Goal: Task Accomplishment & Management: Manage account settings

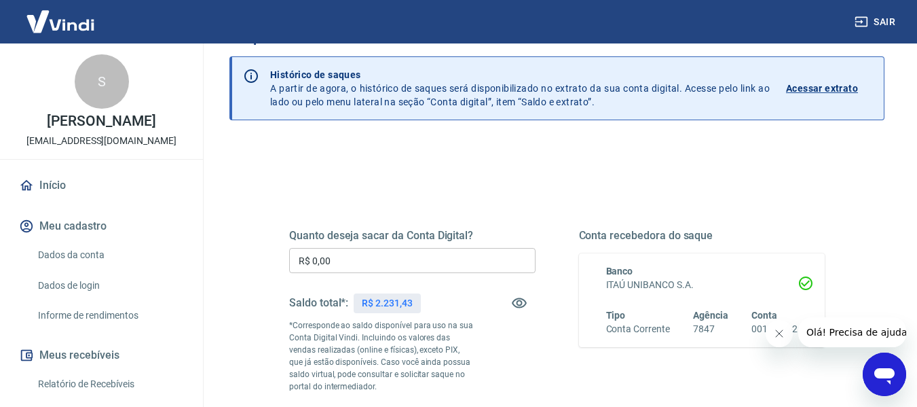
scroll to position [68, 0]
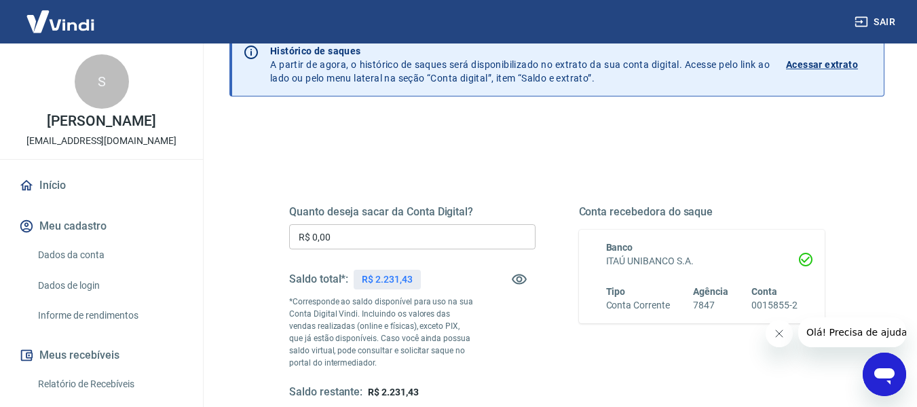
click at [398, 281] on p "R$ 2.231,43" at bounding box center [387, 279] width 50 height 14
copy p "2.231,43"
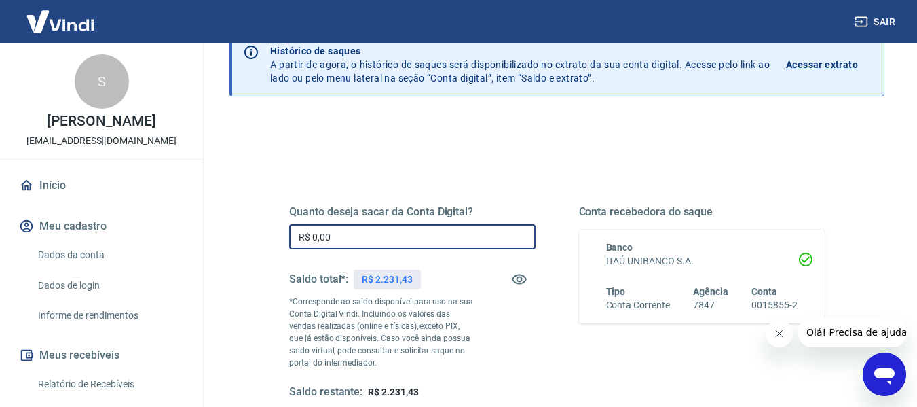
click at [393, 225] on input "R$ 0,00" at bounding box center [412, 236] width 246 height 25
paste input "2.231,43"
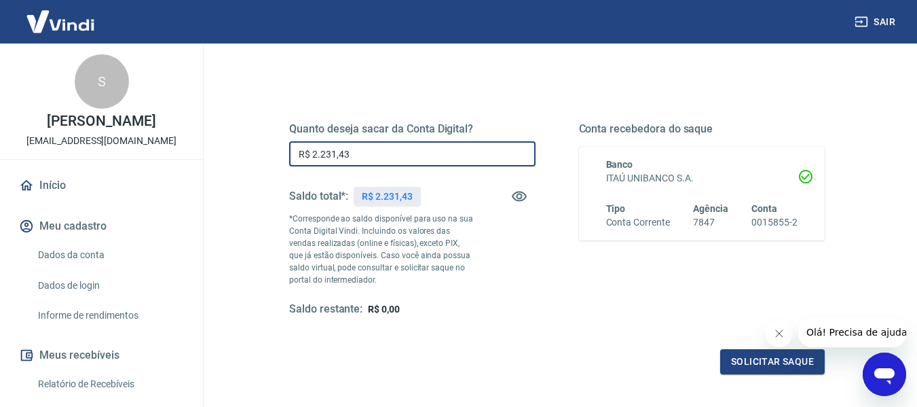
scroll to position [204, 0]
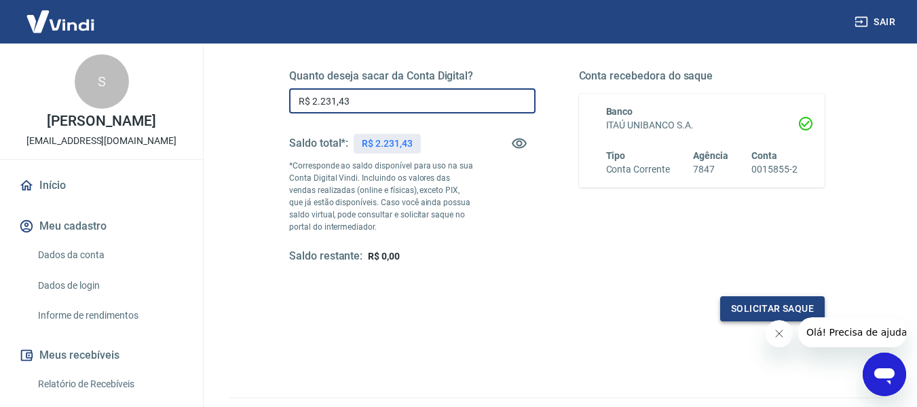
type input "R$ 2.231,43"
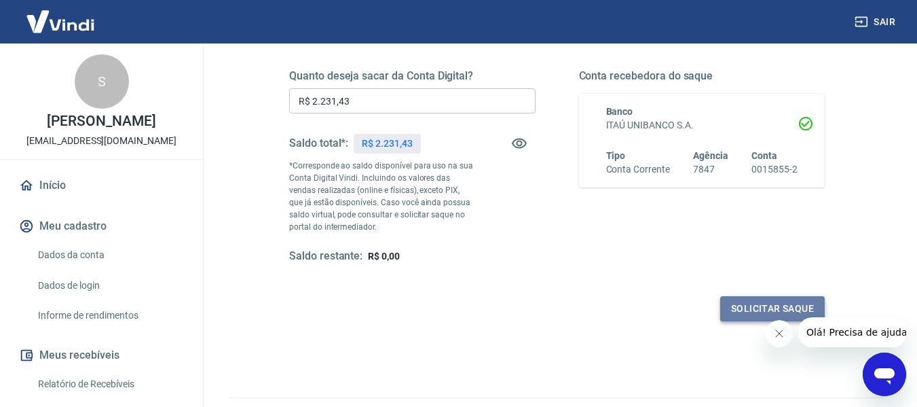
click at [738, 308] on button "Solicitar saque" at bounding box center [772, 308] width 105 height 25
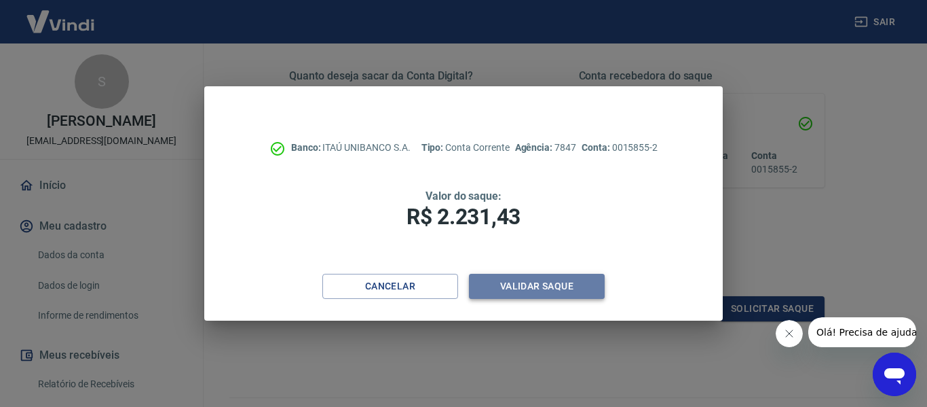
click at [515, 281] on button "Validar saque" at bounding box center [537, 286] width 136 height 25
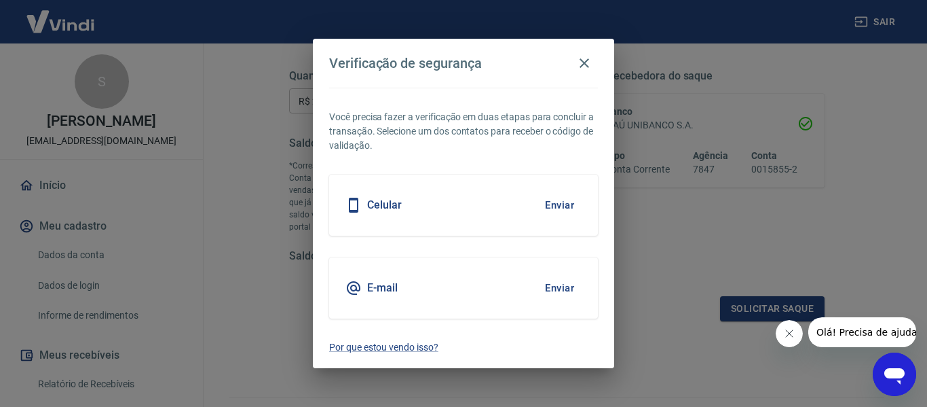
click at [553, 202] on button "Enviar" at bounding box center [560, 205] width 44 height 29
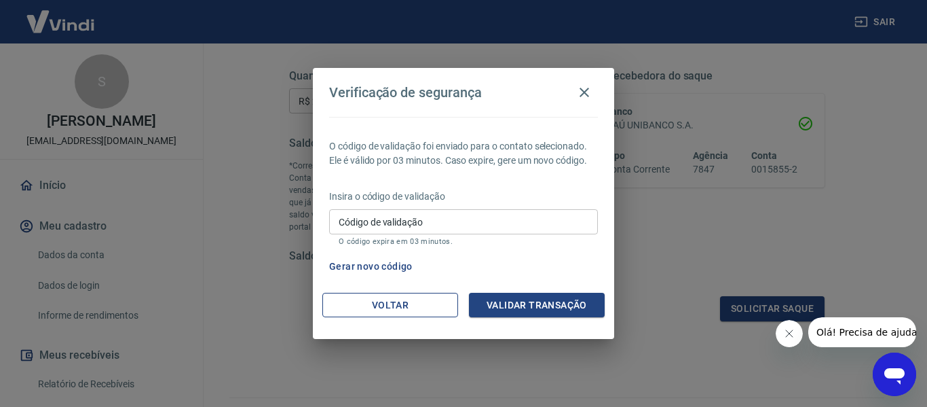
click at [339, 306] on button "Voltar" at bounding box center [390, 305] width 136 height 25
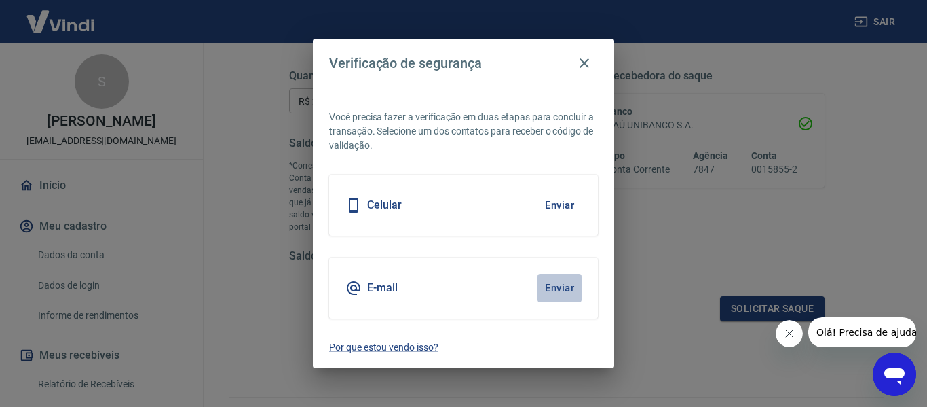
click at [551, 288] on button "Enviar" at bounding box center [560, 288] width 44 height 29
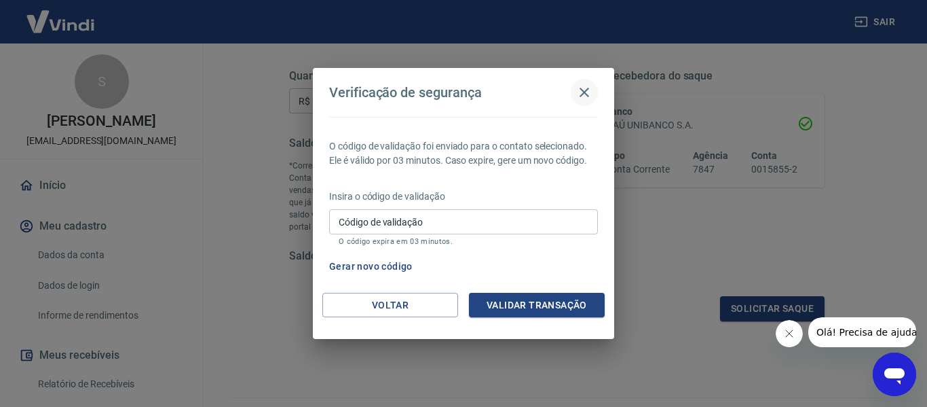
click at [580, 88] on icon "button" at bounding box center [585, 93] width 10 height 10
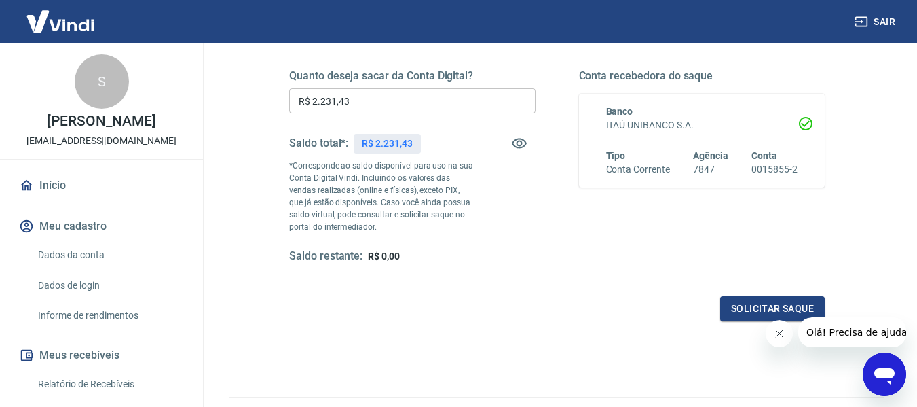
click at [851, 333] on span "Olá! Precisa de ajuda?" at bounding box center [859, 332] width 106 height 11
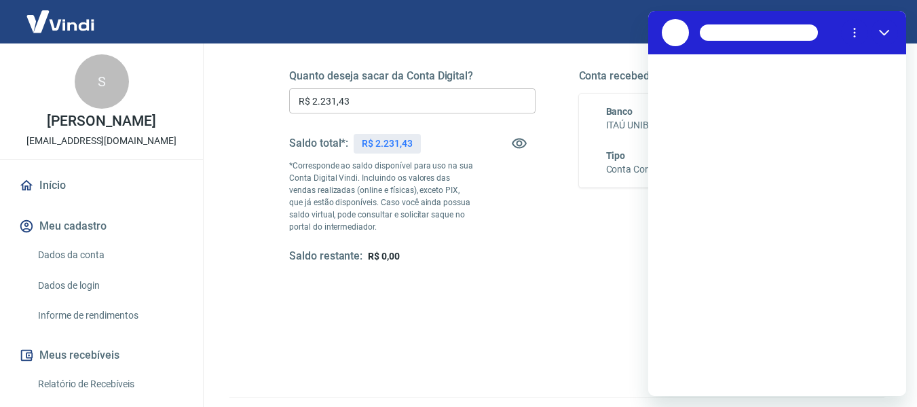
scroll to position [0, 0]
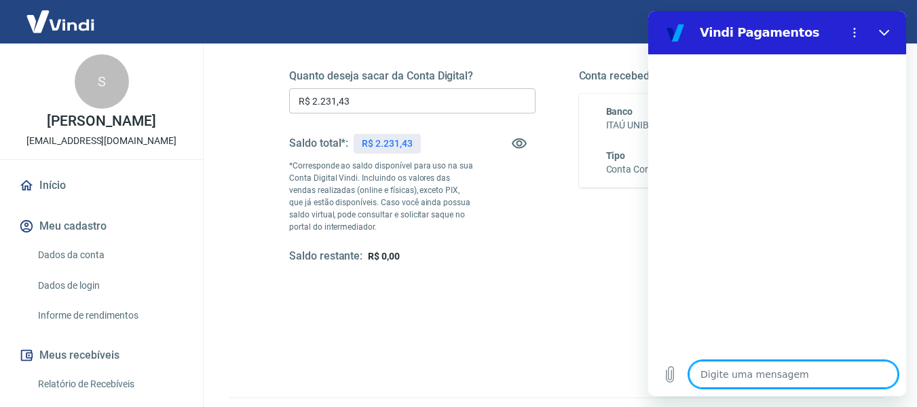
type textarea "o"
type textarea "x"
type textarea "ol"
type textarea "x"
type textarea "ols"
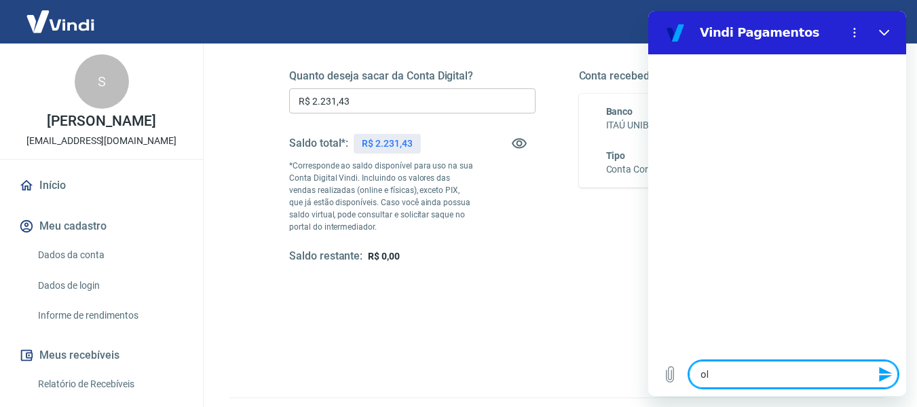
type textarea "x"
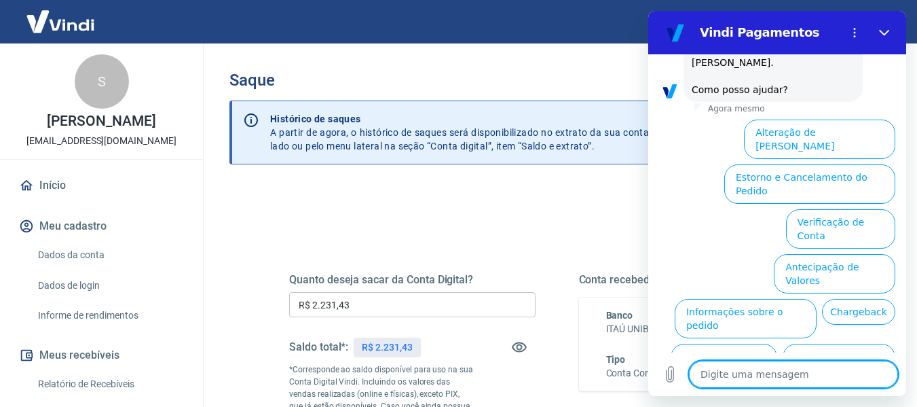
scroll to position [122, 0]
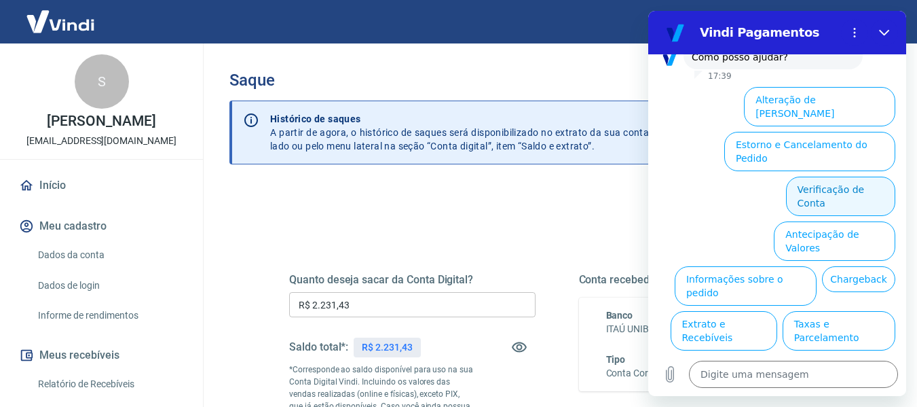
click at [817, 177] on button "Verificação de Conta" at bounding box center [840, 196] width 109 height 39
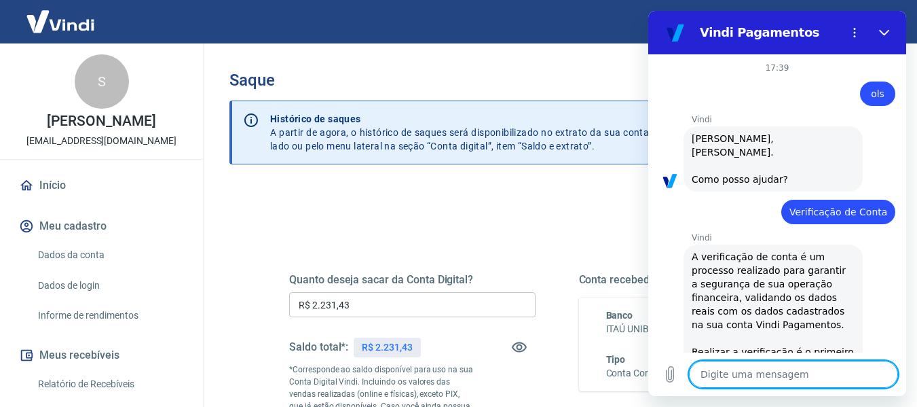
scroll to position [257, 0]
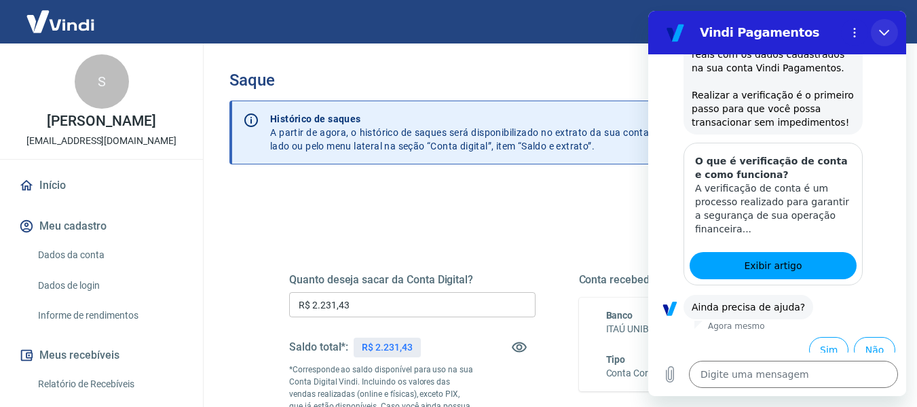
click at [891, 32] on button "Fechar" at bounding box center [884, 32] width 27 height 27
type textarea "x"
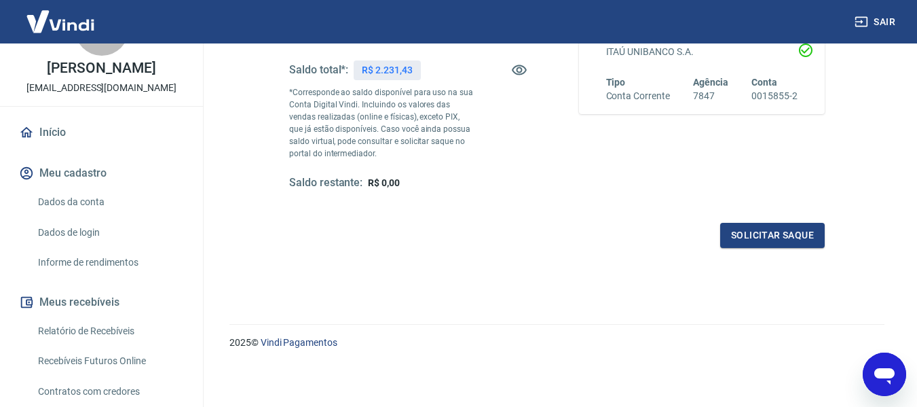
scroll to position [0, 0]
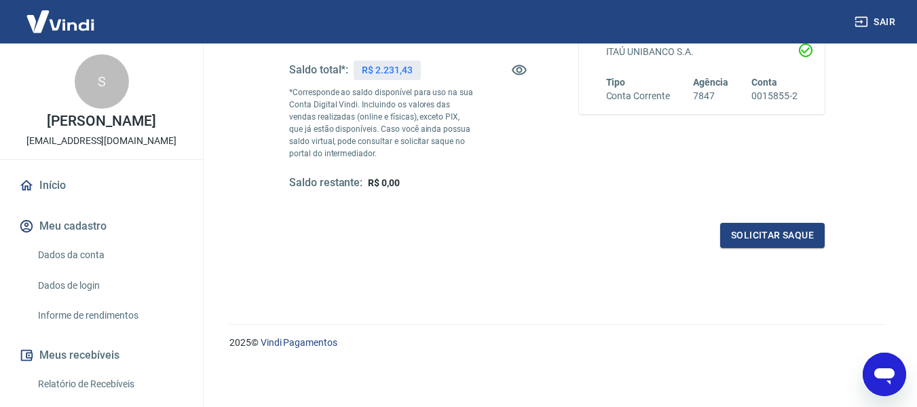
click at [48, 182] on link "Início" at bounding box center [101, 185] width 170 height 30
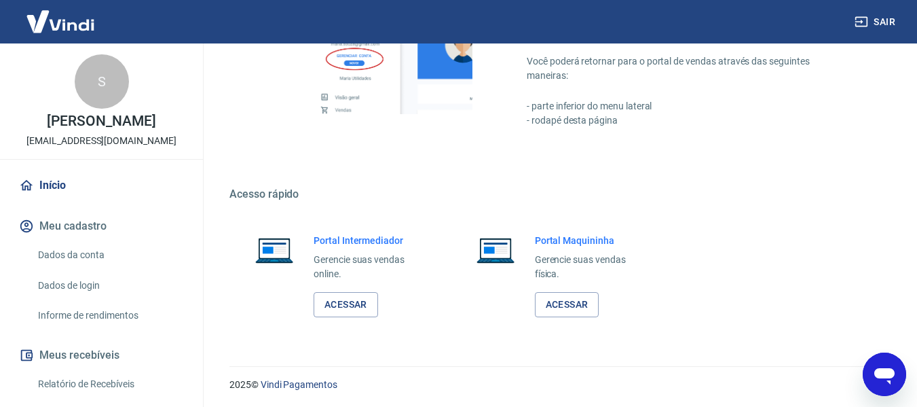
scroll to position [707, 0]
click at [576, 306] on link "Acessar" at bounding box center [567, 303] width 64 height 25
click at [349, 301] on link "Acessar" at bounding box center [346, 303] width 64 height 25
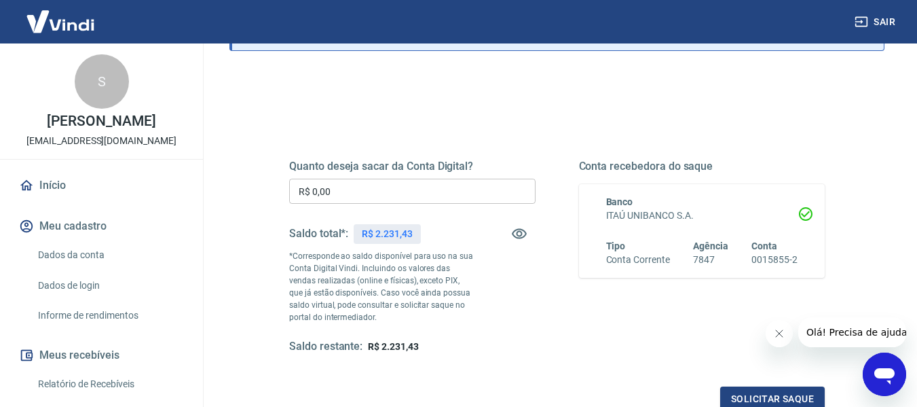
scroll to position [136, 0]
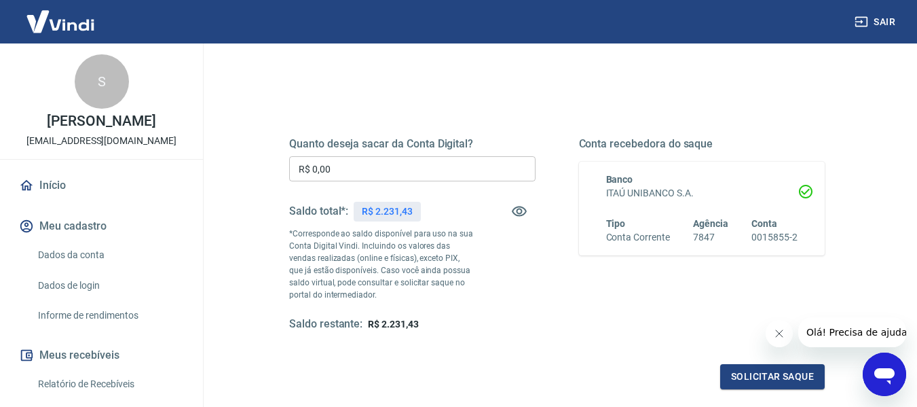
click at [390, 214] on p "R$ 2.231,43" at bounding box center [387, 211] width 50 height 14
copy div "R$ 2.231,43"
click at [382, 161] on input "R$ 0,00" at bounding box center [412, 168] width 246 height 25
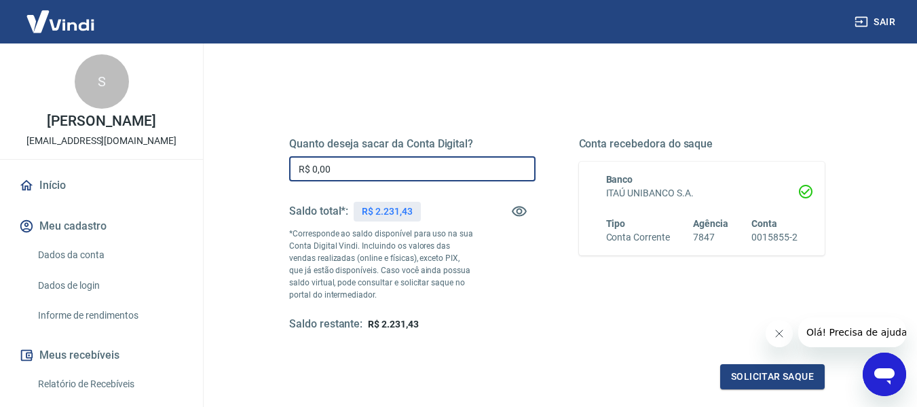
click at [382, 161] on input "R$ 0,00" at bounding box center [412, 168] width 246 height 25
paste input "text"
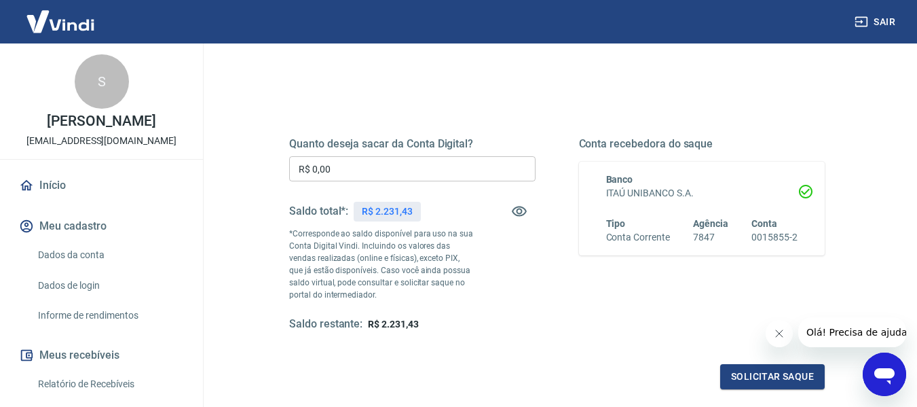
click at [387, 210] on p "R$ 2.231,43" at bounding box center [387, 211] width 50 height 14
copy p "2.231,43"
click at [401, 179] on input "R$ 0,00" at bounding box center [412, 168] width 246 height 25
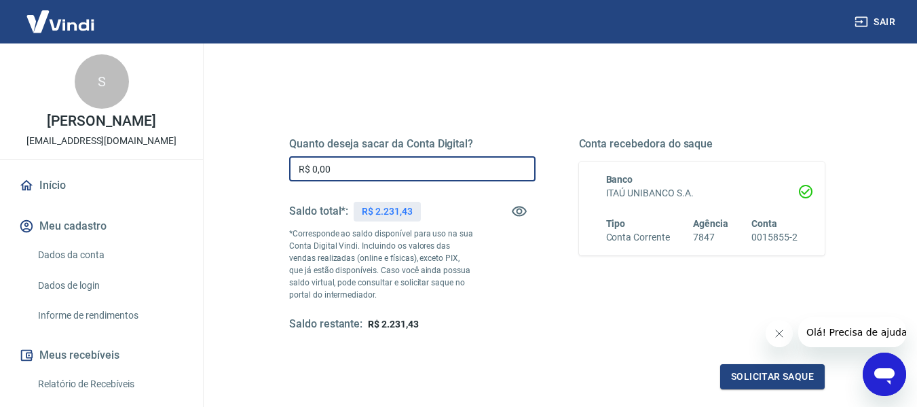
click at [401, 179] on input "R$ 0,00" at bounding box center [412, 168] width 246 height 25
paste input "2.231,43"
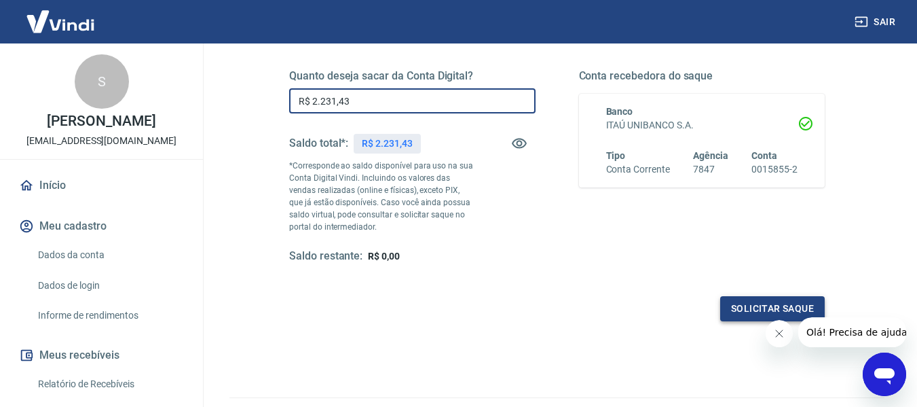
type input "R$ 2.231,43"
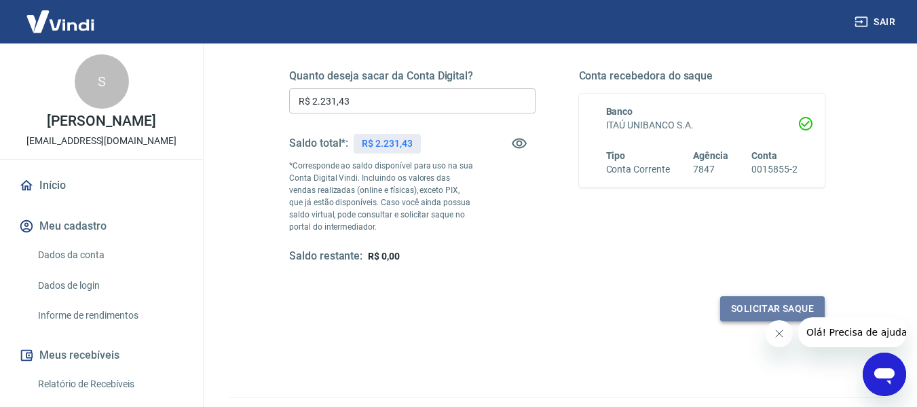
click at [732, 308] on button "Solicitar saque" at bounding box center [772, 308] width 105 height 25
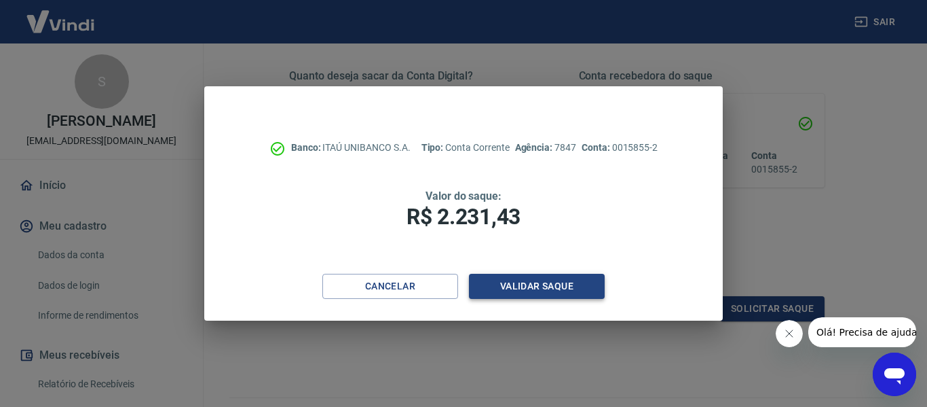
click at [553, 282] on button "Validar saque" at bounding box center [537, 286] width 136 height 25
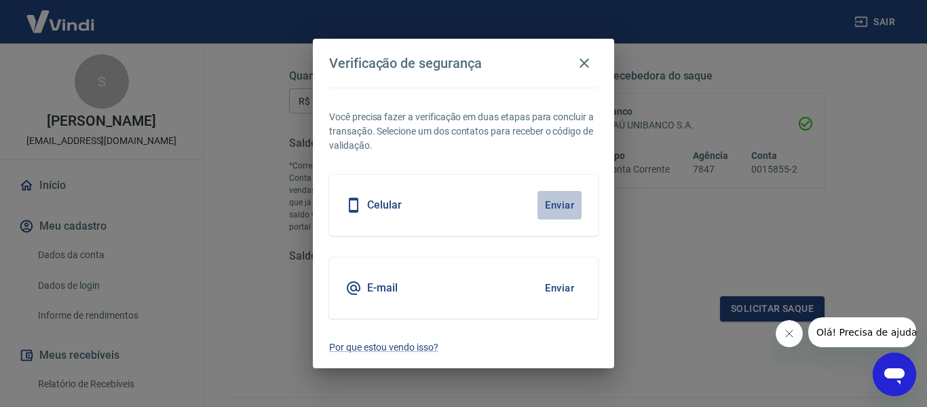
click at [564, 197] on button "Enviar" at bounding box center [560, 205] width 44 height 29
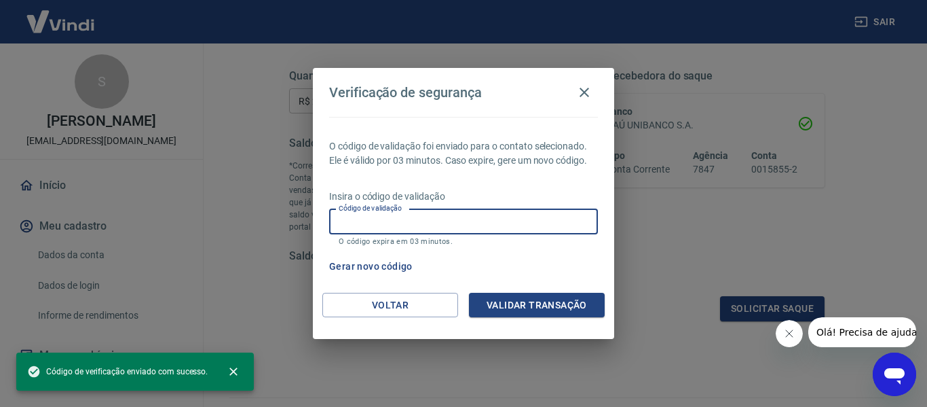
click at [549, 229] on input "Código de validação" at bounding box center [463, 221] width 269 height 25
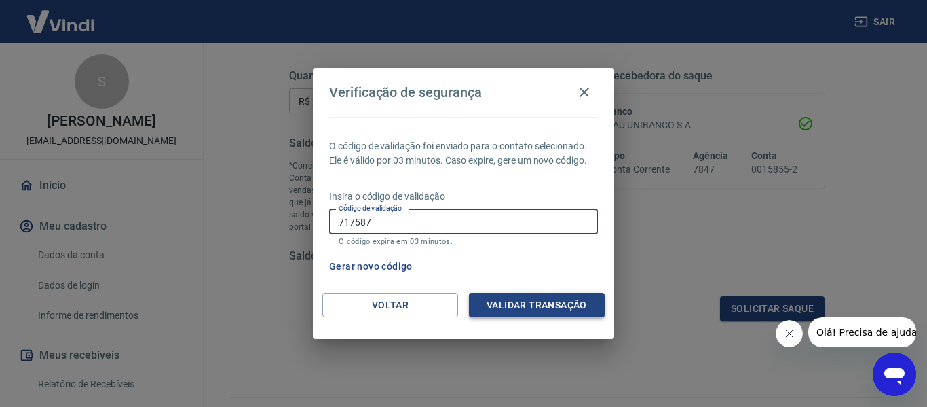
type input "717587"
click at [532, 308] on button "Validar transação" at bounding box center [537, 305] width 136 height 25
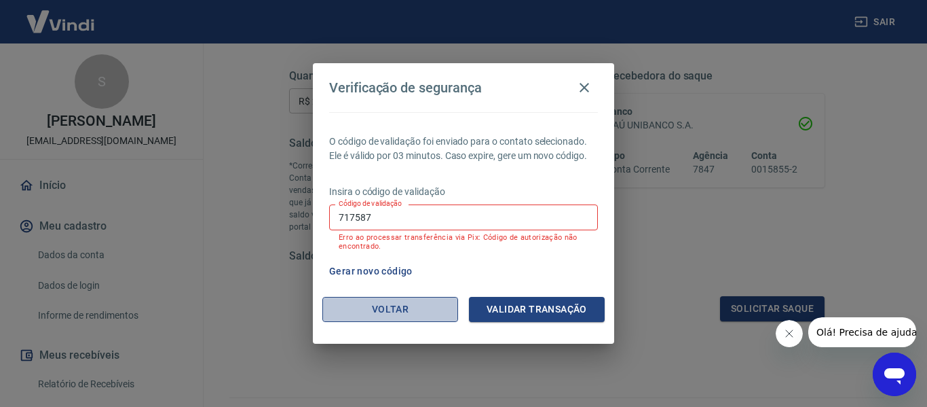
click at [427, 308] on button "Voltar" at bounding box center [390, 309] width 136 height 25
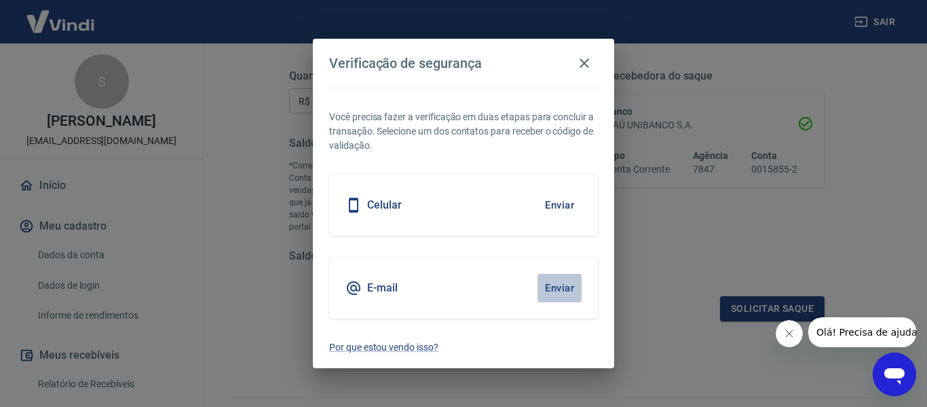
click at [553, 289] on button "Enviar" at bounding box center [560, 288] width 44 height 29
click at [585, 60] on icon "button" at bounding box center [584, 63] width 16 height 16
